Goal: Task Accomplishment & Management: Complete application form

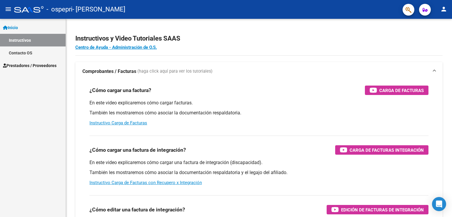
click at [7, 10] on mat-icon "menu" at bounding box center [8, 9] width 7 height 7
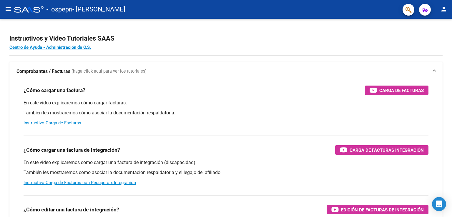
click at [7, 10] on mat-icon "menu" at bounding box center [8, 9] width 7 height 7
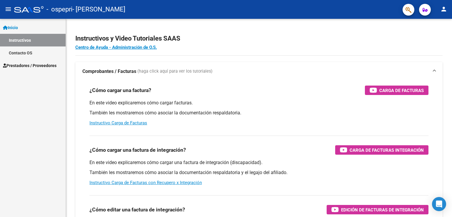
click at [21, 64] on span "Prestadores / Proveedores" at bounding box center [30, 65] width 54 height 6
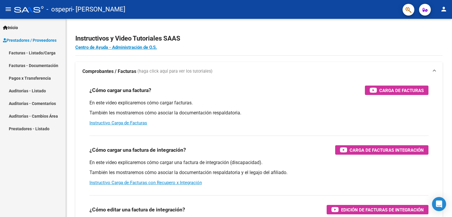
click at [39, 91] on link "Auditorías - Listado" at bounding box center [33, 90] width 66 height 13
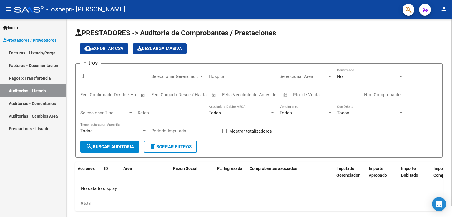
scroll to position [12, 0]
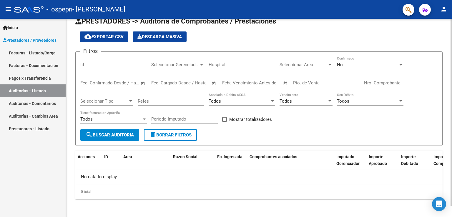
click at [451, 213] on div at bounding box center [451, 118] width 1 height 198
click at [41, 102] on link "Auditorías - Comentarios" at bounding box center [33, 103] width 66 height 13
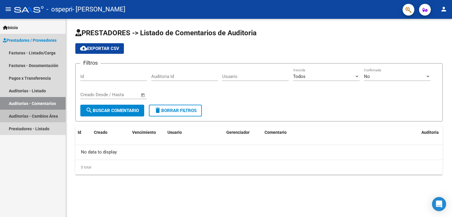
click at [44, 116] on link "Auditorías - Cambios Área" at bounding box center [33, 116] width 66 height 13
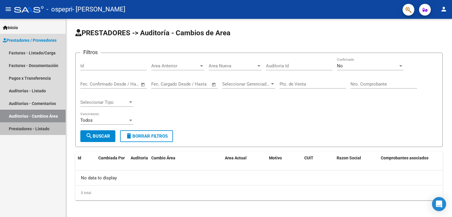
click at [47, 127] on link "Prestadores - Listado" at bounding box center [33, 128] width 66 height 13
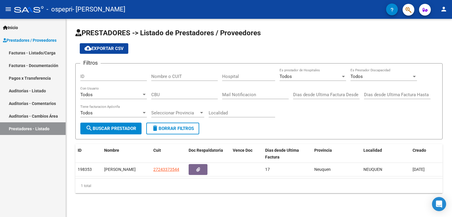
click at [36, 51] on link "Facturas - Listado/Carga" at bounding box center [33, 53] width 66 height 13
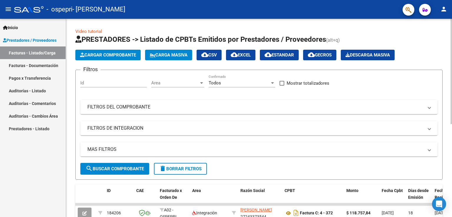
scroll to position [175, 0]
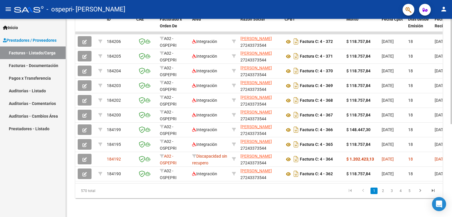
click at [452, 139] on div at bounding box center [451, 118] width 1 height 198
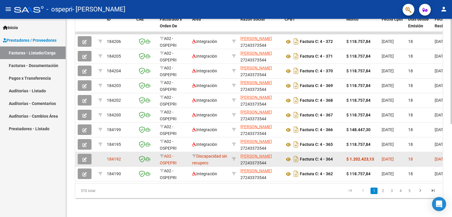
click at [394, 157] on span "[DATE]" at bounding box center [388, 159] width 12 height 5
click at [87, 154] on button "button" at bounding box center [85, 159] width 14 height 11
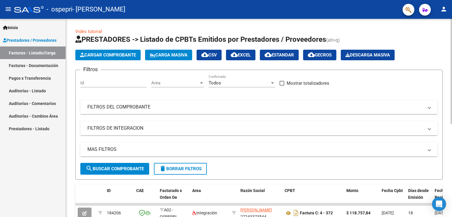
click at [448, 212] on div "Video tutorial PRESTADORES -> Listado de CPBTs Emitidos por Prestadores / Prove…" at bounding box center [259, 204] width 386 height 370
click at [446, 214] on div "Video tutorial PRESTADORES -> Listado de CPBTs Emitidos por Prestadores / Prove…" at bounding box center [259, 204] width 386 height 370
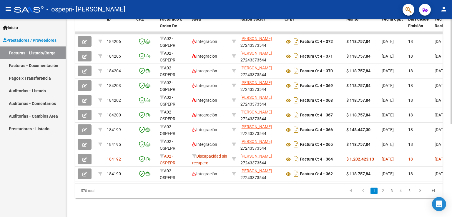
click at [452, 152] on div at bounding box center [451, 118] width 1 height 198
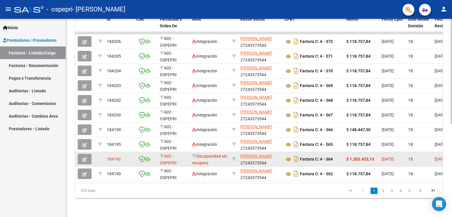
click at [394, 157] on span "[DATE]" at bounding box center [388, 159] width 12 height 5
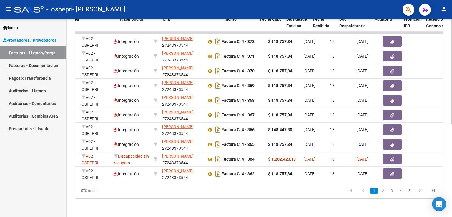
scroll to position [0, 145]
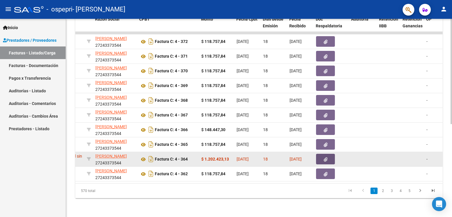
click at [324, 157] on icon "button" at bounding box center [326, 159] width 4 height 4
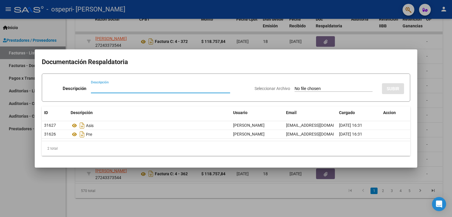
click at [101, 89] on input "Descripción" at bounding box center [160, 88] width 139 height 5
type input "nota de credito"
click at [319, 90] on input "Seleccionar Archivo" at bounding box center [334, 89] width 78 height 6
type input "C:\fakepath\27243373544_013_00004_00000019.pdf"
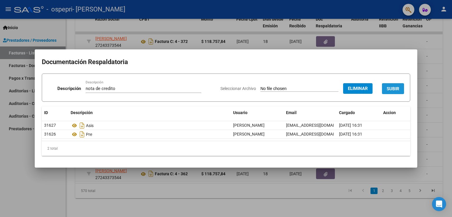
click at [391, 92] on span "SUBIR" at bounding box center [393, 88] width 13 height 5
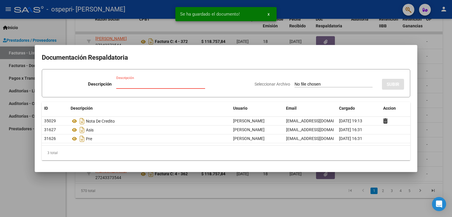
click at [166, 85] on input "Descripción" at bounding box center [160, 84] width 89 height 5
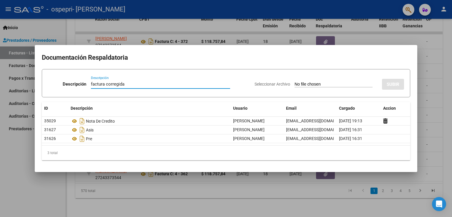
type input "factura corregida"
click at [323, 84] on input "Seleccionar Archivo" at bounding box center [334, 85] width 78 height 6
type input "C:\fakepath\27243373544_011_00004_00000386.pdf"
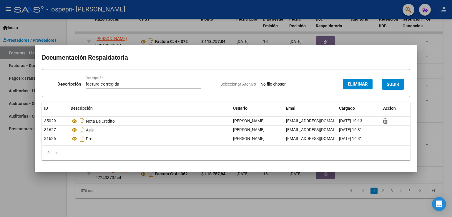
click at [391, 87] on span "SUBIR" at bounding box center [393, 84] width 13 height 5
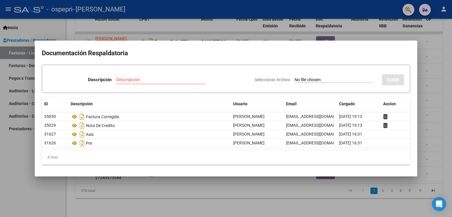
click at [441, 81] on div at bounding box center [226, 108] width 452 height 217
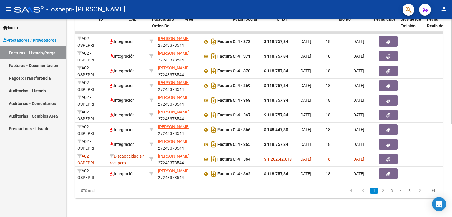
scroll to position [0, 0]
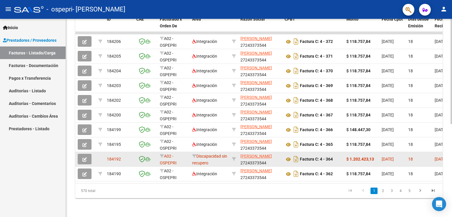
click at [82, 154] on button "button" at bounding box center [85, 159] width 14 height 11
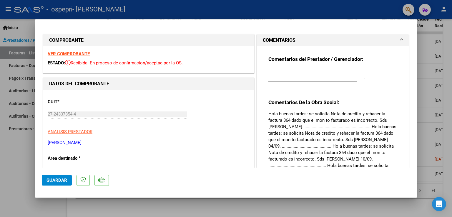
click at [282, 77] on textarea at bounding box center [316, 75] width 97 height 12
type textarea "ENVIADO Y CORREGIDO GRACIAS"
click at [409, 122] on mat-dialog-content "COMPROBANTE VER COMPROBANTE ESTADO: Recibida. En proceso de confirmacion/acepta…" at bounding box center [226, 96] width 383 height 141
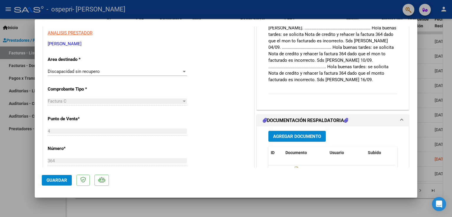
scroll to position [98, 0]
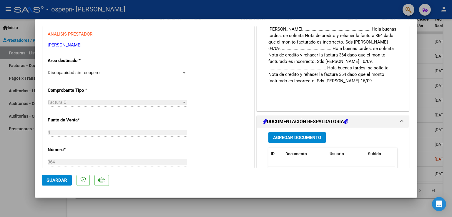
click at [52, 181] on span "Guardar" at bounding box center [57, 180] width 21 height 5
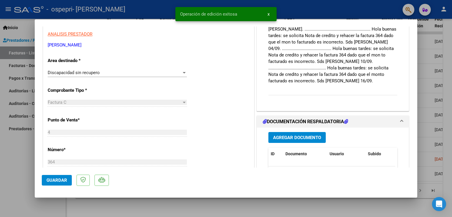
click at [228, 206] on div at bounding box center [226, 108] width 452 height 217
